Goal: Task Accomplishment & Management: Use online tool/utility

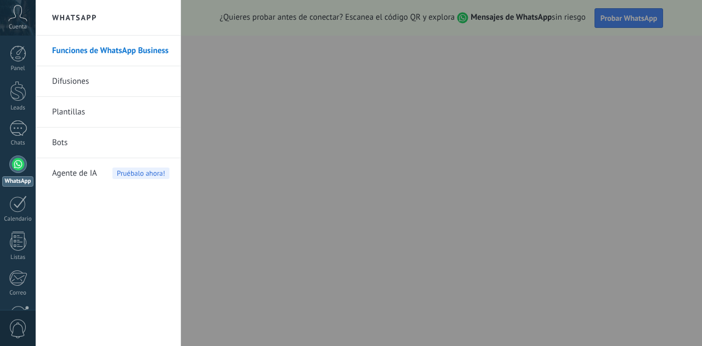
click at [16, 166] on div at bounding box center [18, 165] width 18 height 18
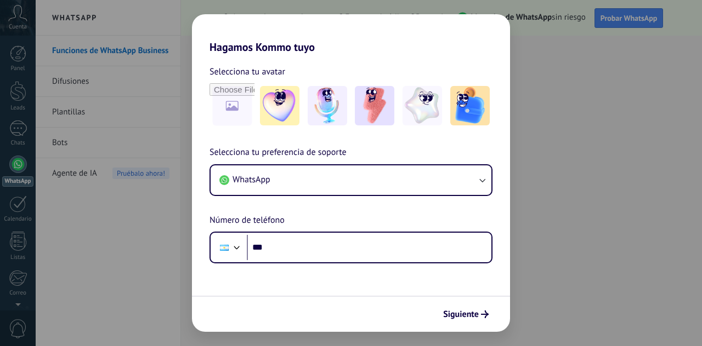
click at [123, 225] on div "Hagamos Kommo tuyo Selecciona tu avatar Selecciona tu preferencia de soporte Wh…" at bounding box center [351, 173] width 702 height 346
click at [572, 195] on div "Hagamos Kommo tuyo Selecciona tu avatar Selecciona tu preferencia de soporte Wh…" at bounding box center [351, 173] width 702 height 346
click at [18, 117] on div "Hagamos Kommo tuyo Selecciona tu avatar Selecciona tu preferencia de soporte Wh…" at bounding box center [351, 173] width 702 height 346
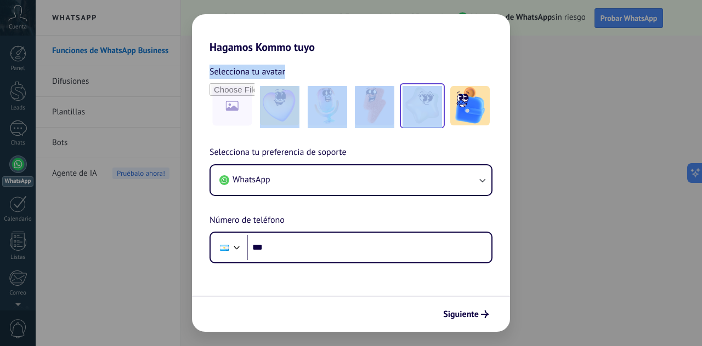
drag, startPoint x: 415, startPoint y: 36, endPoint x: 443, endPoint y: 100, distance: 69.5
click at [443, 100] on div "Hagamos Kommo tuyo Selecciona tu avatar Selecciona tu preferencia de soporte Wh…" at bounding box center [351, 173] width 318 height 318
click at [356, 76] on div "Selecciona tu avatar" at bounding box center [350, 72] width 283 height 14
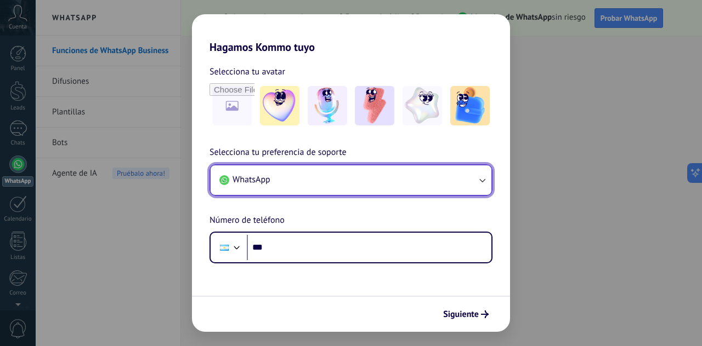
click at [435, 188] on button "WhatsApp" at bounding box center [351, 181] width 281 height 30
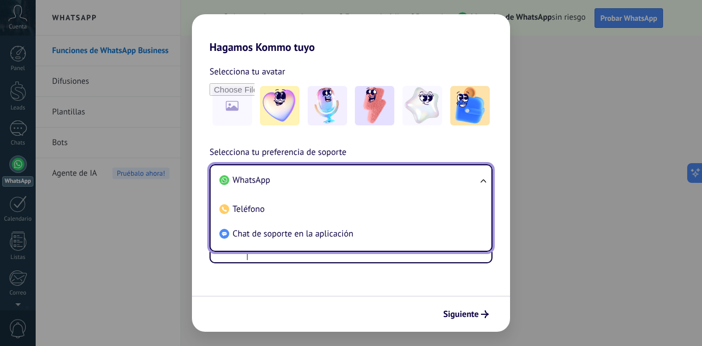
click at [351, 183] on li "WhatsApp" at bounding box center [349, 180] width 268 height 25
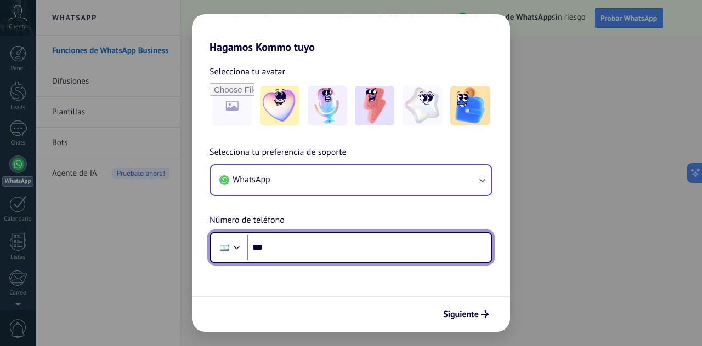
click at [325, 250] on input "***" at bounding box center [369, 247] width 244 height 25
click at [229, 245] on div at bounding box center [224, 247] width 21 height 23
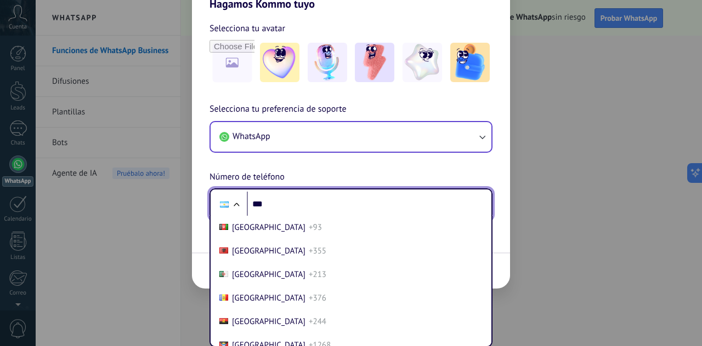
click at [238, 212] on div at bounding box center [236, 206] width 13 height 13
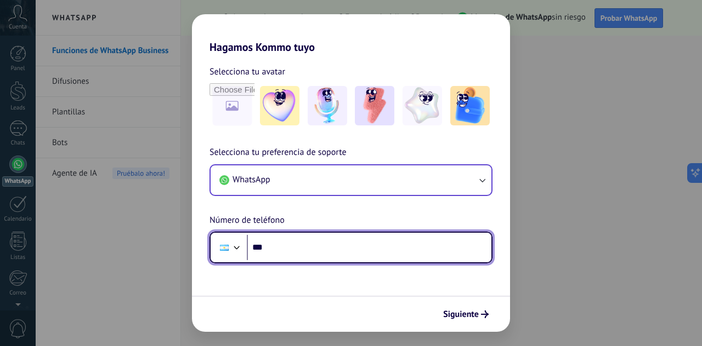
click at [287, 248] on input "***" at bounding box center [369, 247] width 244 height 25
type input "**"
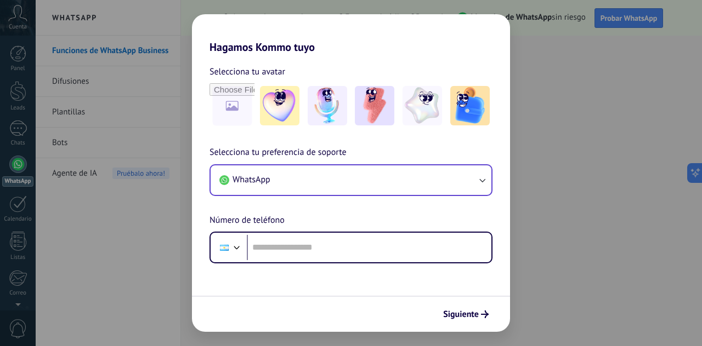
click at [516, 132] on div "Hagamos Kommo tuyo Selecciona tu avatar Selecciona tu preferencia de soporte Wh…" at bounding box center [351, 173] width 702 height 346
click at [433, 20] on h2 "Hagamos Kommo tuyo" at bounding box center [351, 33] width 318 height 39
click at [166, 182] on div "Hagamos Kommo tuyo Selecciona tu avatar Selecciona tu preferencia de soporte Wh…" at bounding box center [351, 173] width 702 height 346
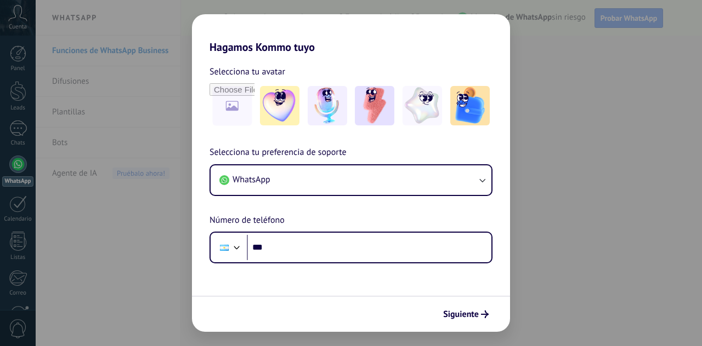
click at [531, 107] on div "Hagamos Kommo tuyo Selecciona tu avatar Selecciona tu preferencia de soporte Wh…" at bounding box center [351, 173] width 702 height 346
drag, startPoint x: 584, startPoint y: 103, endPoint x: 560, endPoint y: 121, distance: 29.8
click at [584, 103] on div "Hagamos Kommo tuyo Selecciona tu avatar Selecciona tu preferencia de soporte Wh…" at bounding box center [351, 173] width 702 height 346
click at [584, 104] on div "Hagamos Kommo tuyo Selecciona tu avatar Selecciona tu preferencia de soporte Wh…" at bounding box center [351, 173] width 702 height 346
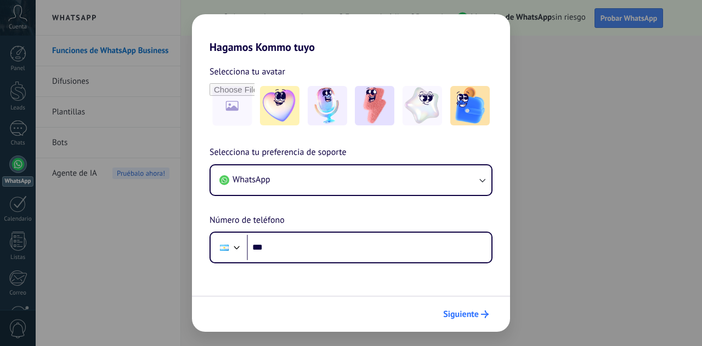
drag, startPoint x: 490, startPoint y: 298, endPoint x: 485, endPoint y: 313, distance: 16.3
click at [489, 301] on div "Siguiente" at bounding box center [351, 314] width 318 height 36
click at [483, 317] on icon "submit" at bounding box center [485, 315] width 8 height 8
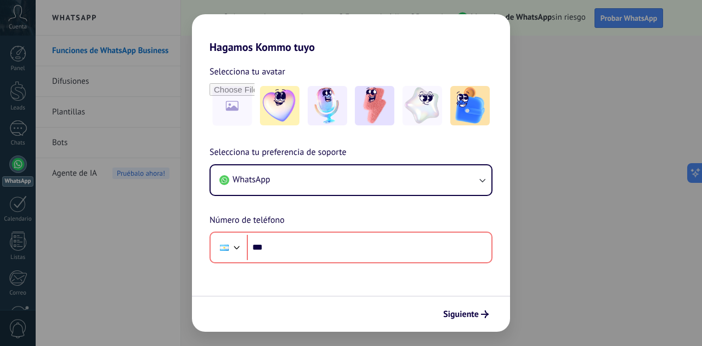
click at [699, 177] on div "Hagamos Kommo tuyo Selecciona tu avatar Selecciona tu preferencia de soporte Wh…" at bounding box center [351, 173] width 702 height 346
click at [697, 174] on div "Hagamos Kommo tuyo Selecciona tu avatar Selecciona tu preferencia de soporte Wh…" at bounding box center [351, 173] width 702 height 346
click at [609, 24] on div "Hagamos Kommo tuyo Selecciona tu avatar Selecciona tu preferencia de soporte Wh…" at bounding box center [351, 173] width 702 height 346
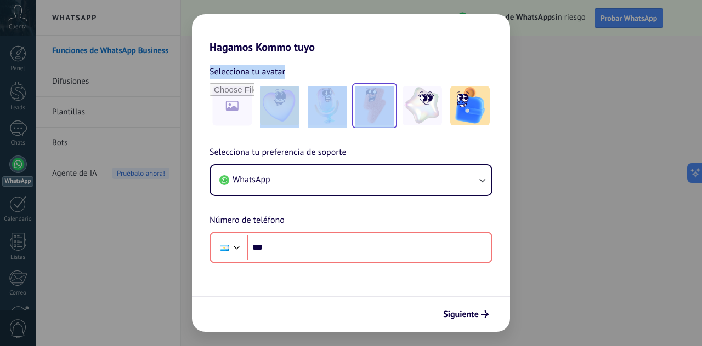
drag, startPoint x: 366, startPoint y: 47, endPoint x: 365, endPoint y: 109, distance: 62.0
click at [366, 109] on div "Hagamos Kommo tuyo Selecciona tu avatar Selecciona tu preferencia de soporte Wh…" at bounding box center [351, 173] width 318 height 318
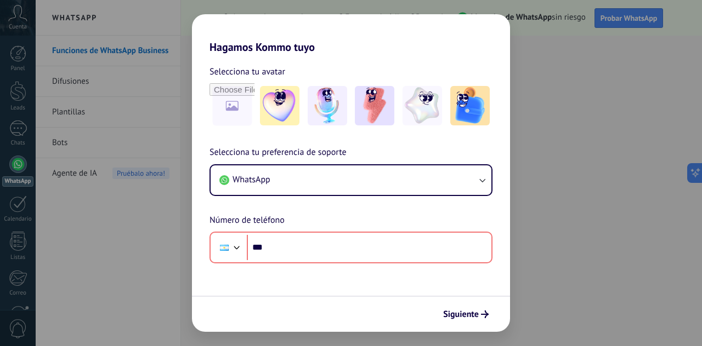
click at [90, 190] on div "Hagamos Kommo tuyo Selecciona tu avatar Selecciona tu preferencia de soporte Wh…" at bounding box center [351, 173] width 702 height 346
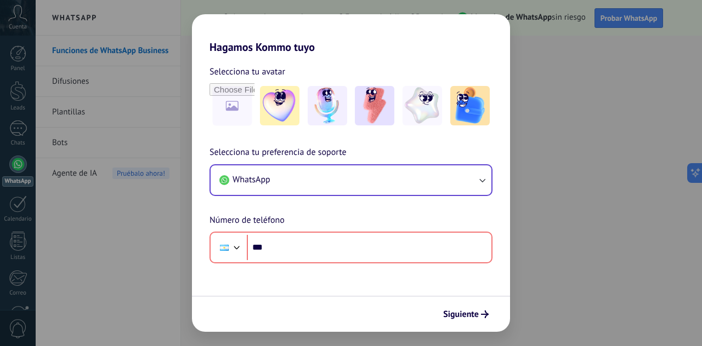
drag, startPoint x: 284, startPoint y: 164, endPoint x: 285, endPoint y: 184, distance: 19.8
click at [285, 176] on div "WhatsApp" at bounding box center [350, 180] width 283 height 32
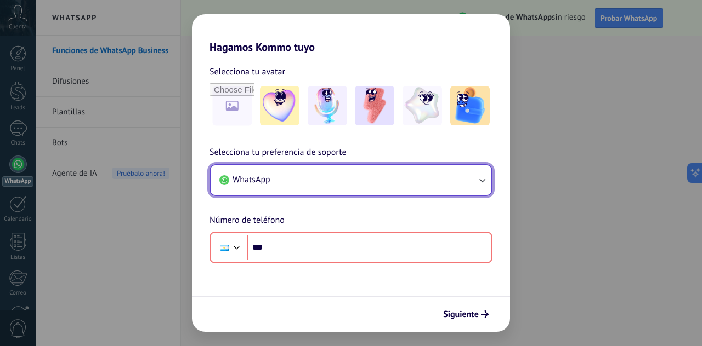
click at [287, 181] on button "WhatsApp" at bounding box center [351, 181] width 281 height 30
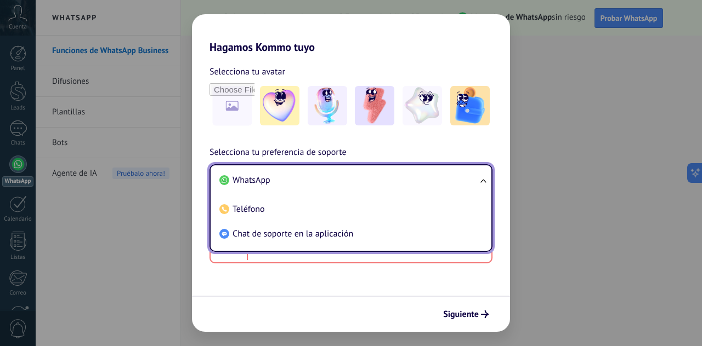
click at [259, 177] on span "WhatsApp" at bounding box center [251, 180] width 38 height 11
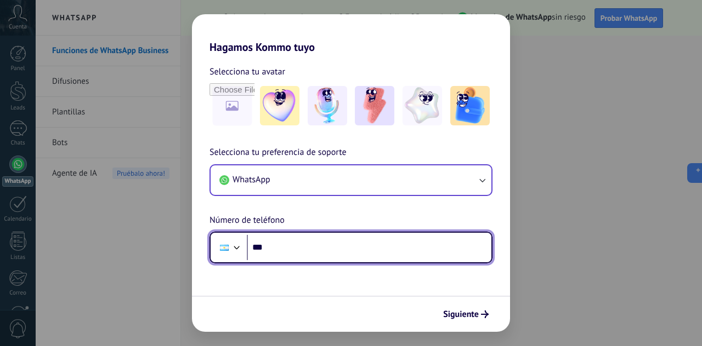
click at [279, 254] on input "***" at bounding box center [369, 247] width 244 height 25
type input "**********"
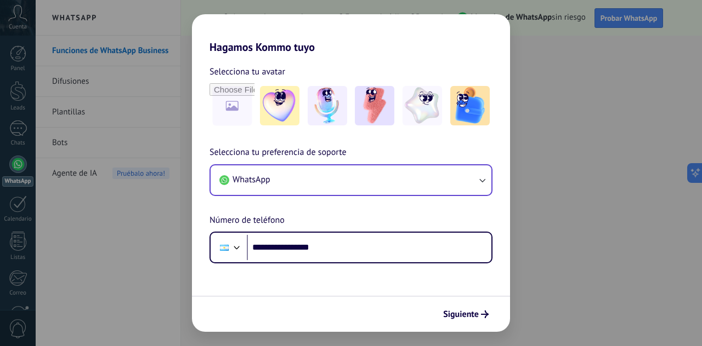
click at [386, 269] on form "**********" at bounding box center [351, 193] width 318 height 278
click at [464, 311] on span "Siguiente" at bounding box center [461, 315] width 36 height 8
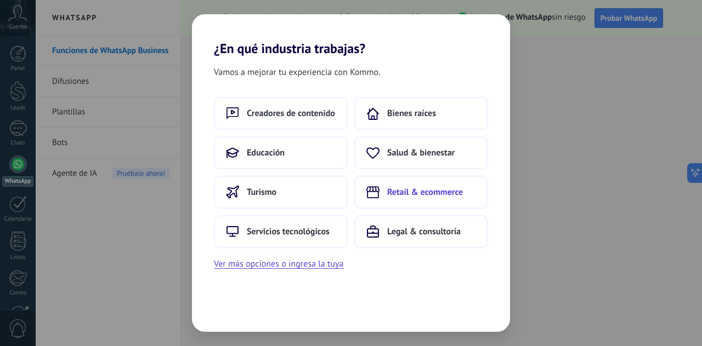
click at [435, 192] on span "Retail & ecommerce" at bounding box center [425, 192] width 76 height 11
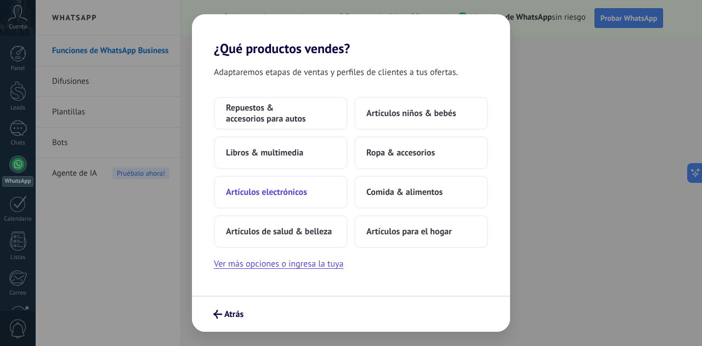
click at [293, 194] on span "Artículos electrónicos" at bounding box center [266, 192] width 81 height 11
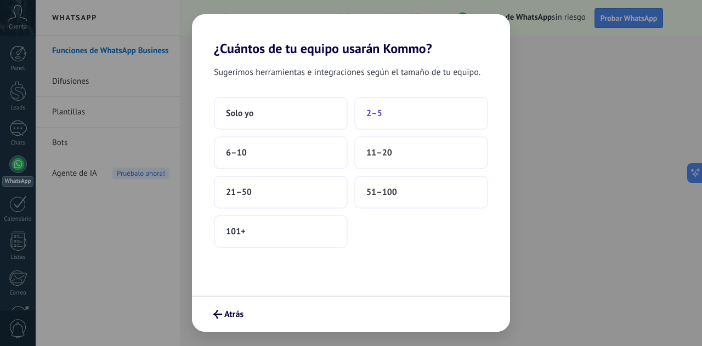
click at [380, 115] on span "2–5" at bounding box center [374, 113] width 16 height 11
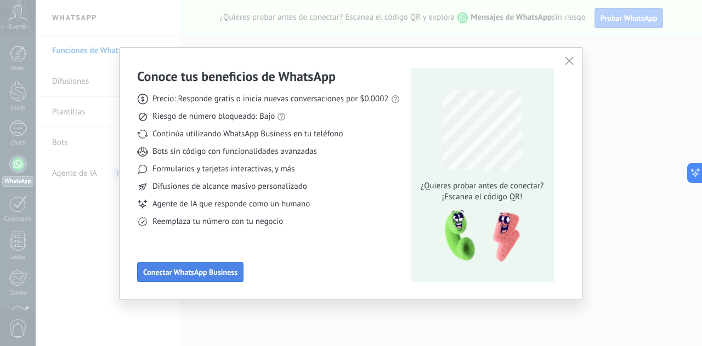
click at [210, 276] on span "Conectar WhatsApp Business" at bounding box center [190, 273] width 94 height 8
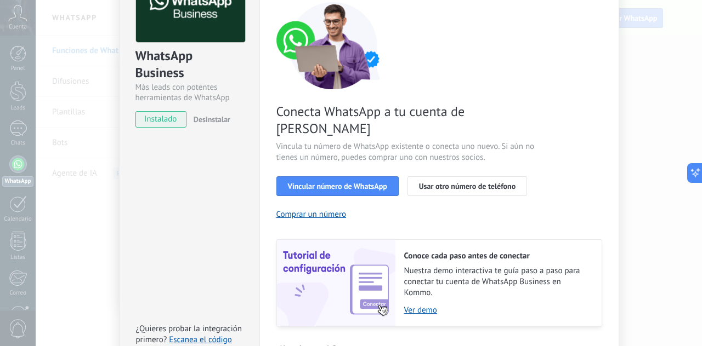
scroll to position [30, 0]
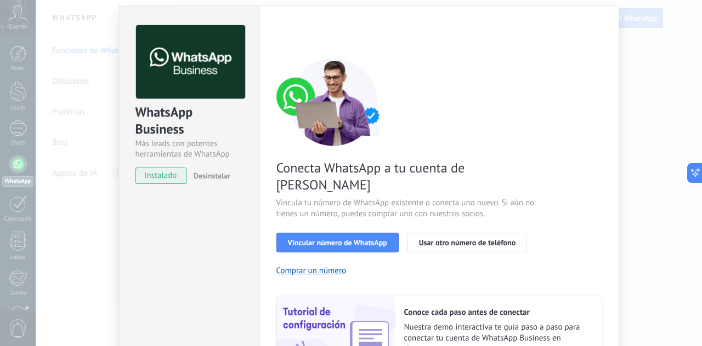
click at [697, 140] on div "WhatsApp Business Más leads con potentes herramientas de WhatsApp instalado Des…" at bounding box center [369, 173] width 666 height 346
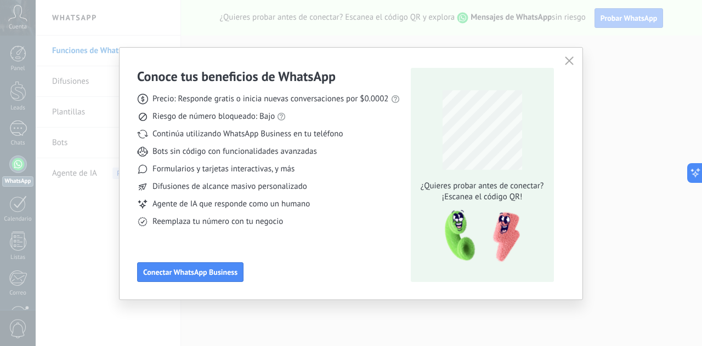
drag, startPoint x: 566, startPoint y: 59, endPoint x: 565, endPoint y: 66, distance: 7.2
click at [565, 66] on span "button" at bounding box center [569, 61] width 9 height 10
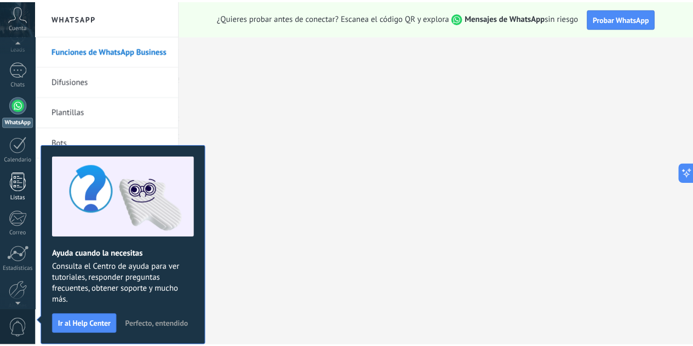
scroll to position [109, 0]
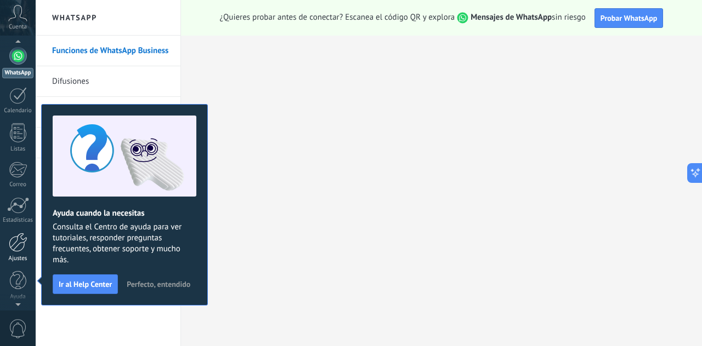
click at [8, 245] on link "Ajustes" at bounding box center [18, 248] width 36 height 30
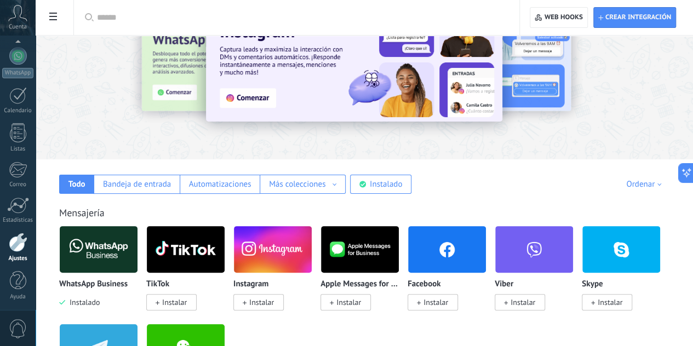
scroll to position [110, 0]
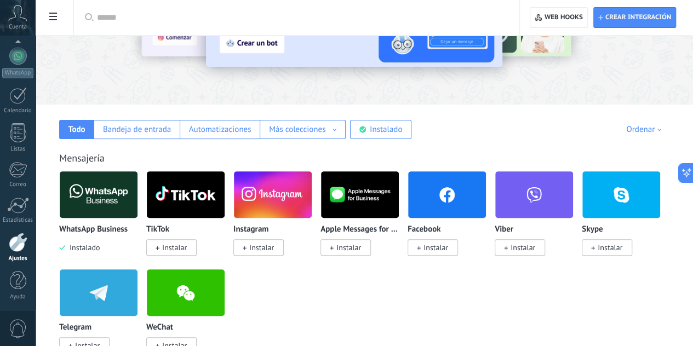
click at [271, 15] on input "text" at bounding box center [300, 18] width 407 height 12
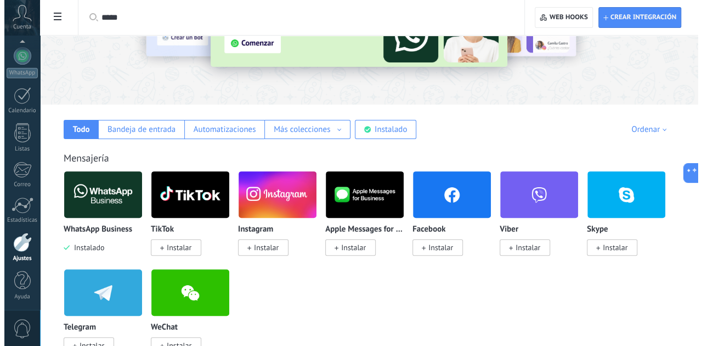
scroll to position [0, 0]
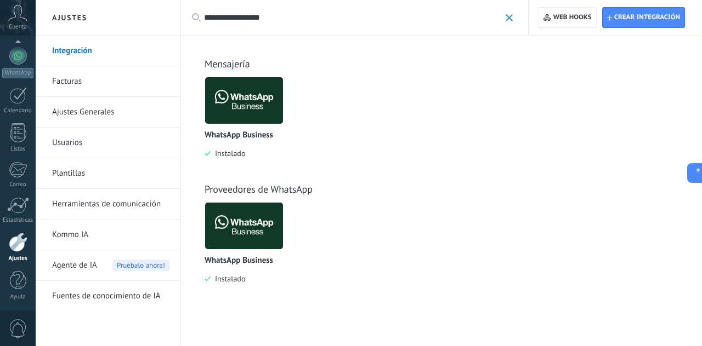
type input "**********"
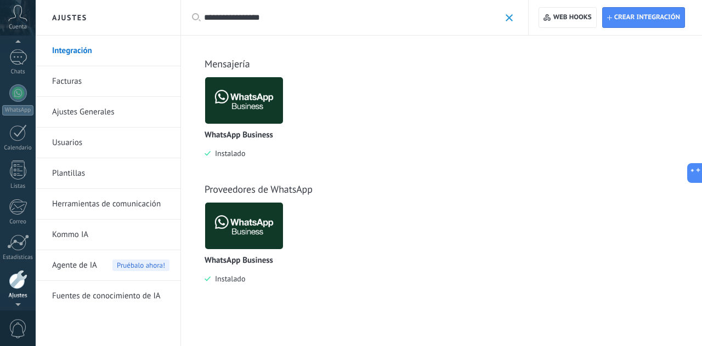
scroll to position [54, 0]
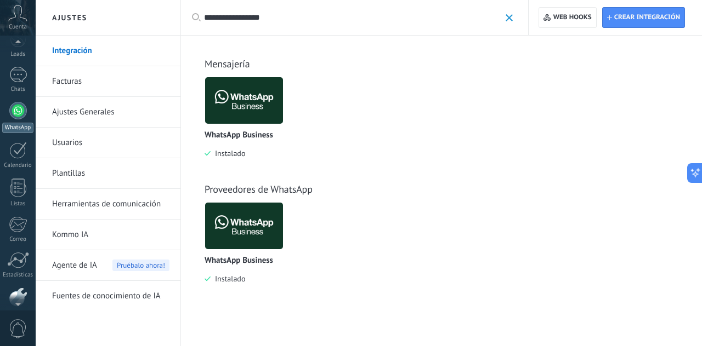
click at [10, 118] on link "WhatsApp" at bounding box center [18, 117] width 36 height 31
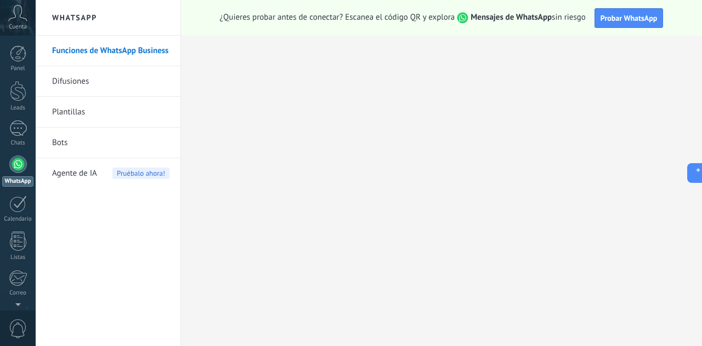
click at [121, 55] on link "Funciones de WhatsApp Business" at bounding box center [110, 51] width 117 height 31
click at [618, 22] on button "Probar WhatsApp" at bounding box center [628, 18] width 69 height 20
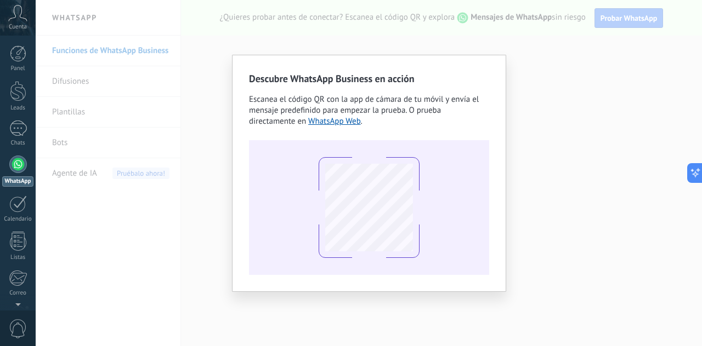
click at [561, 119] on div "Descubre WhatsApp Business en acción Escanea el código QR con la app de cámara …" at bounding box center [369, 173] width 666 height 346
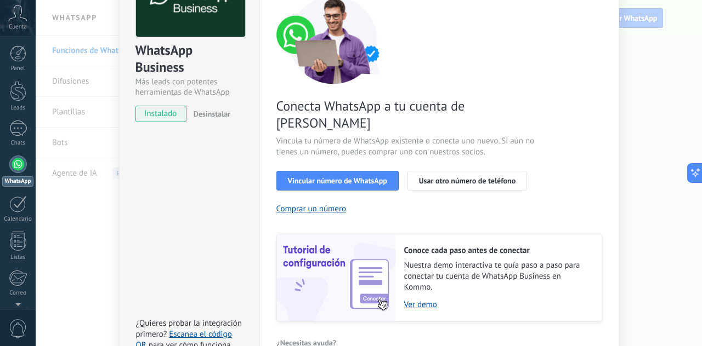
scroll to position [110, 0]
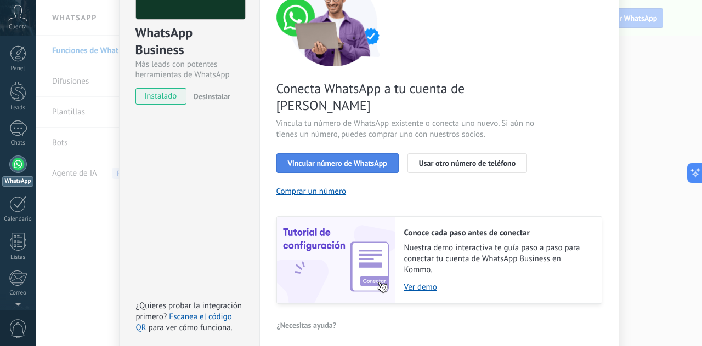
click at [333, 160] on span "Vincular número de WhatsApp" at bounding box center [337, 164] width 99 height 8
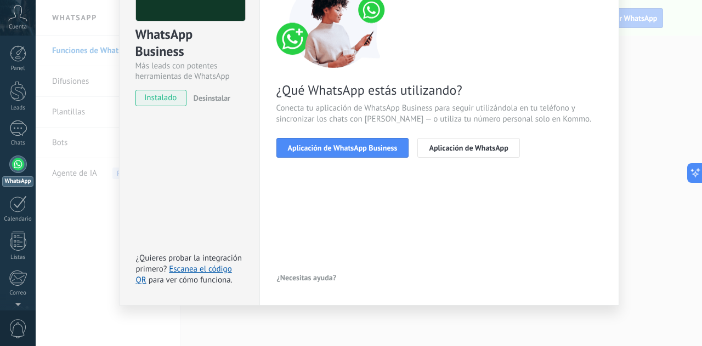
click at [418, 101] on div "¿Qué WhatsApp estás utilizando? Conecta tu aplicación de WhatsApp Business para…" at bounding box center [439, 69] width 326 height 178
click at [372, 159] on div "< Volver 1 Seleccionar aplicación 2 Conectar Facebook 3 Finalizar configuración…" at bounding box center [439, 59] width 326 height 224
click at [379, 154] on button "Aplicación de WhatsApp Business" at bounding box center [342, 148] width 133 height 20
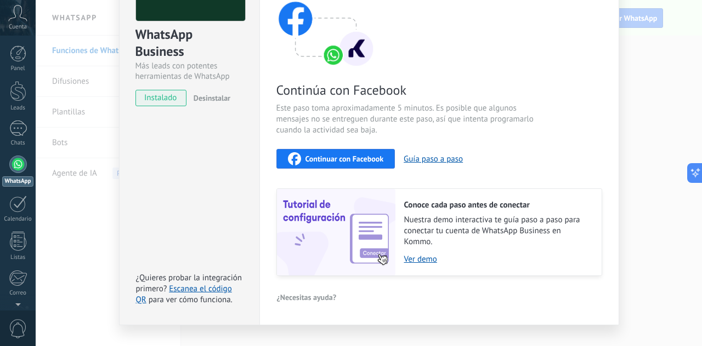
click at [333, 159] on span "Continuar con Facebook" at bounding box center [344, 159] width 78 height 8
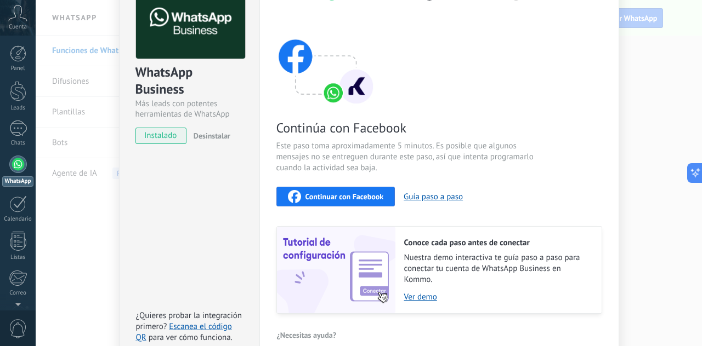
scroll to position [110, 0]
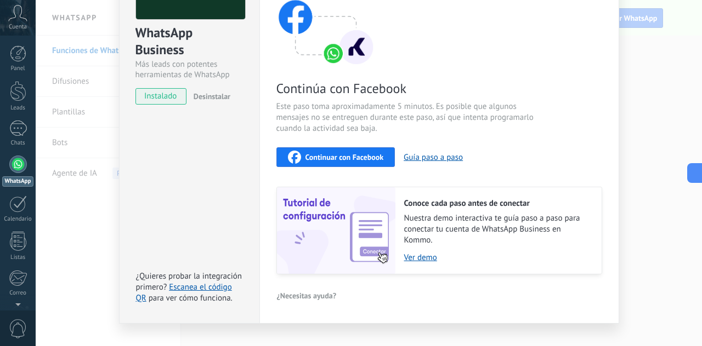
click at [355, 157] on span "Continuar con Facebook" at bounding box center [344, 157] width 78 height 8
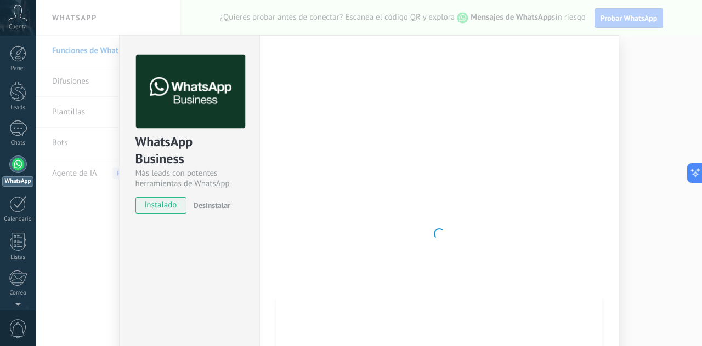
scroll to position [0, 0]
click at [422, 174] on div at bounding box center [439, 234] width 326 height 359
drag, startPoint x: 294, startPoint y: 241, endPoint x: 250, endPoint y: 143, distance: 107.0
click at [295, 234] on div at bounding box center [439, 234] width 326 height 359
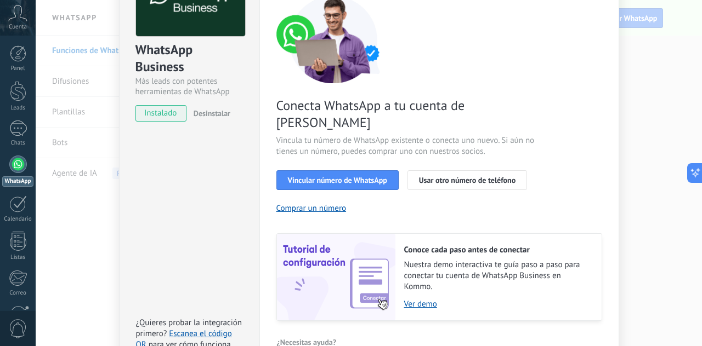
scroll to position [110, 0]
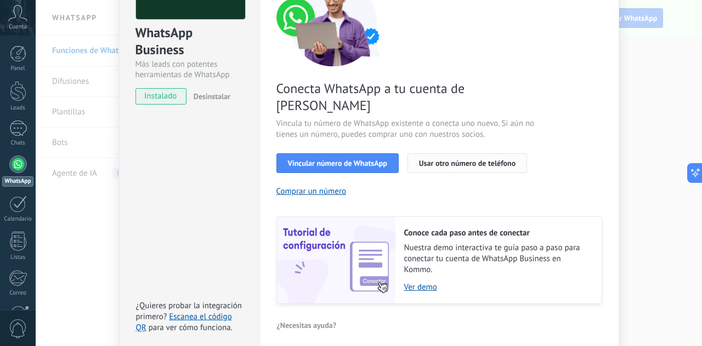
click at [501, 160] on span "Usar otro número de teléfono" at bounding box center [467, 164] width 96 height 8
click at [351, 160] on span "Vincular número de WhatsApp" at bounding box center [337, 164] width 99 height 8
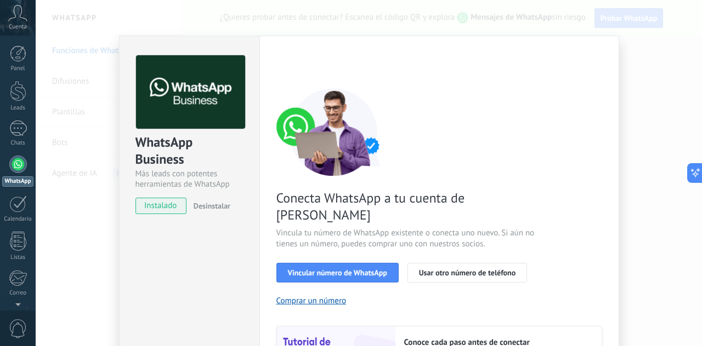
scroll to position [110, 0]
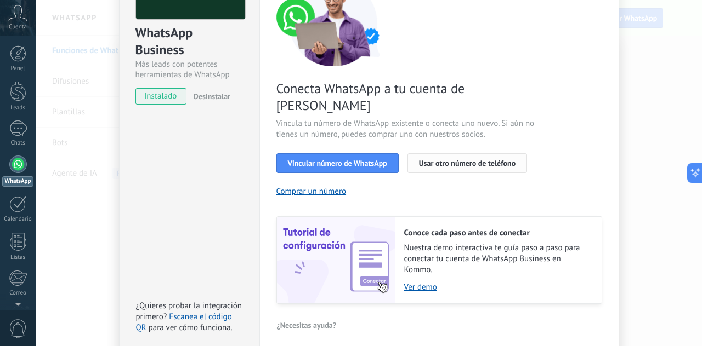
click at [486, 160] on span "Usar otro número de teléfono" at bounding box center [467, 164] width 96 height 8
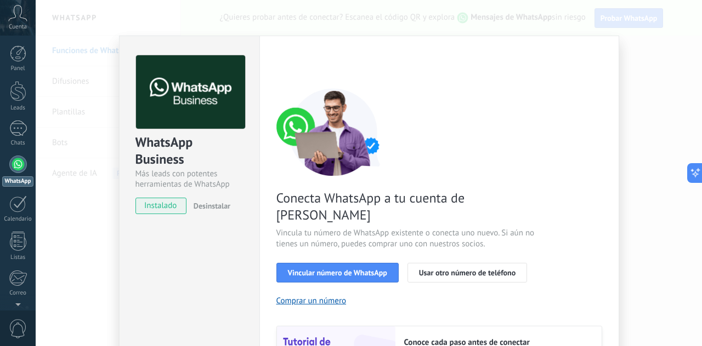
click at [635, 61] on div "WhatsApp Business Más leads con potentes herramientas de WhatsApp instalado Des…" at bounding box center [369, 173] width 666 height 346
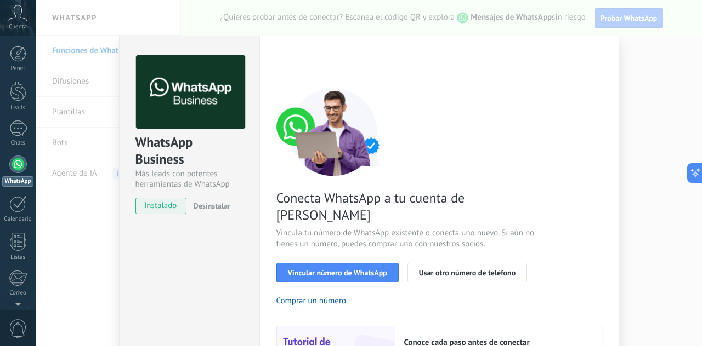
click at [631, 70] on div "WhatsApp Business Más leads con potentes herramientas de WhatsApp instalado Des…" at bounding box center [369, 173] width 666 height 346
click at [442, 269] on span "Usar otro número de teléfono" at bounding box center [467, 273] width 96 height 8
click at [667, 115] on div "WhatsApp Business Más leads con potentes herramientas de WhatsApp instalado Des…" at bounding box center [369, 173] width 666 height 346
